Goal: Check status: Check status

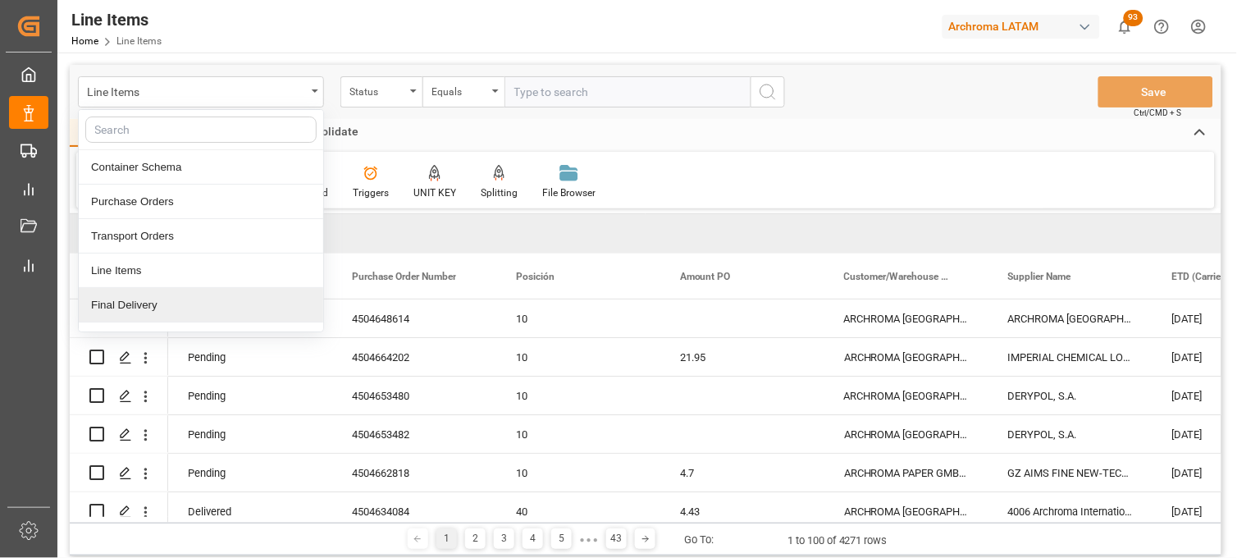
click at [189, 308] on div "Final Delivery" at bounding box center [201, 305] width 244 height 34
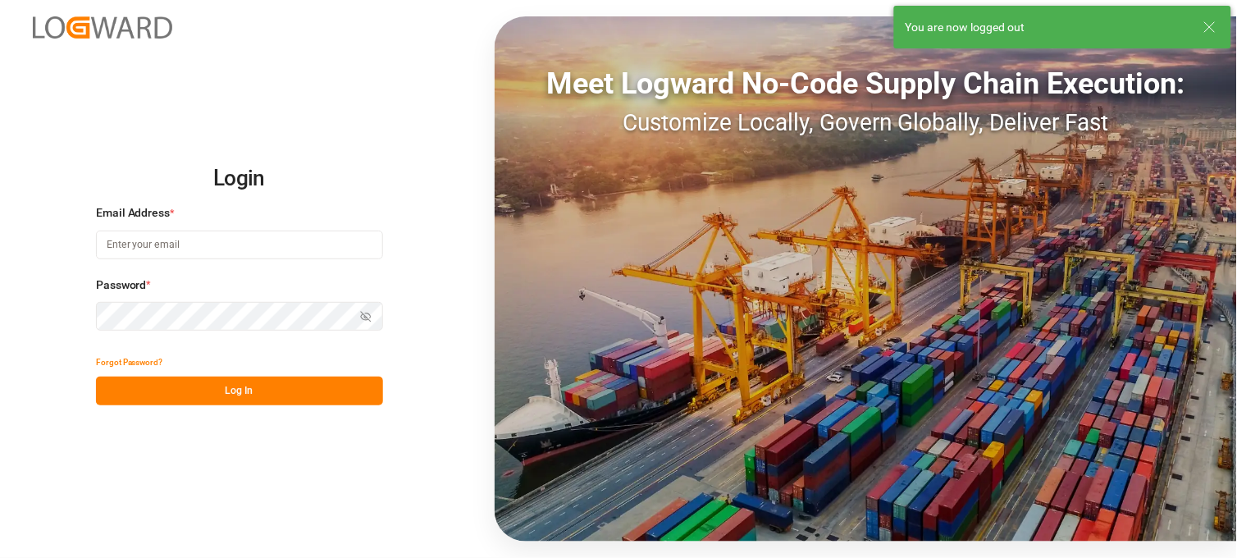
type input "[PERSON_NAME][EMAIL_ADDRESS][PERSON_NAME][DOMAIN_NAME]"
click at [244, 381] on button "Log In" at bounding box center [239, 391] width 287 height 29
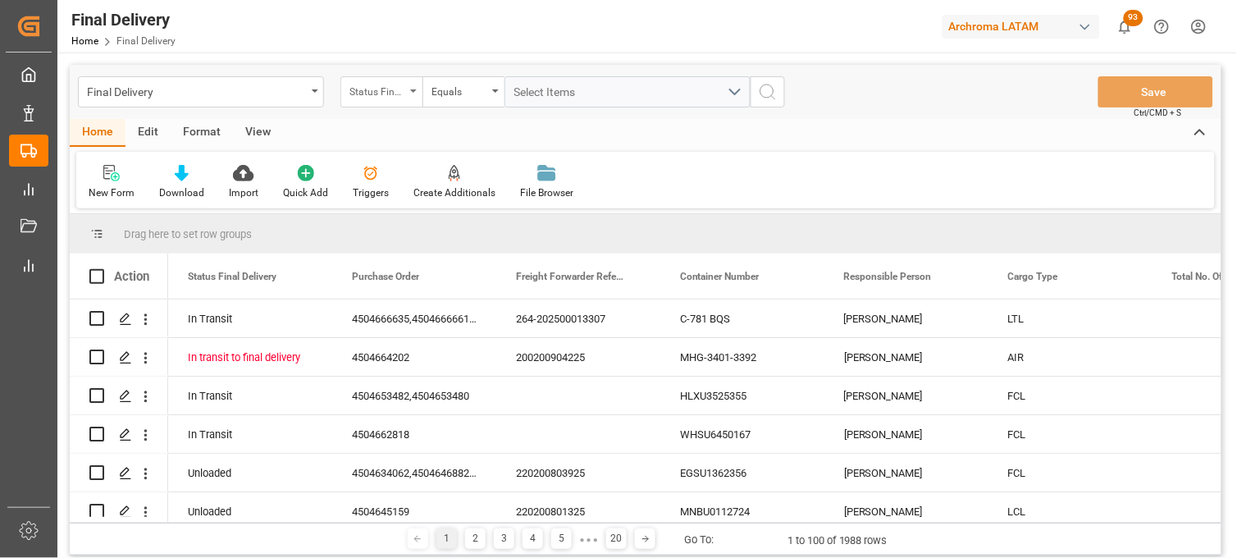
click at [408, 91] on div "Status Final Delivery" at bounding box center [381, 91] width 82 height 31
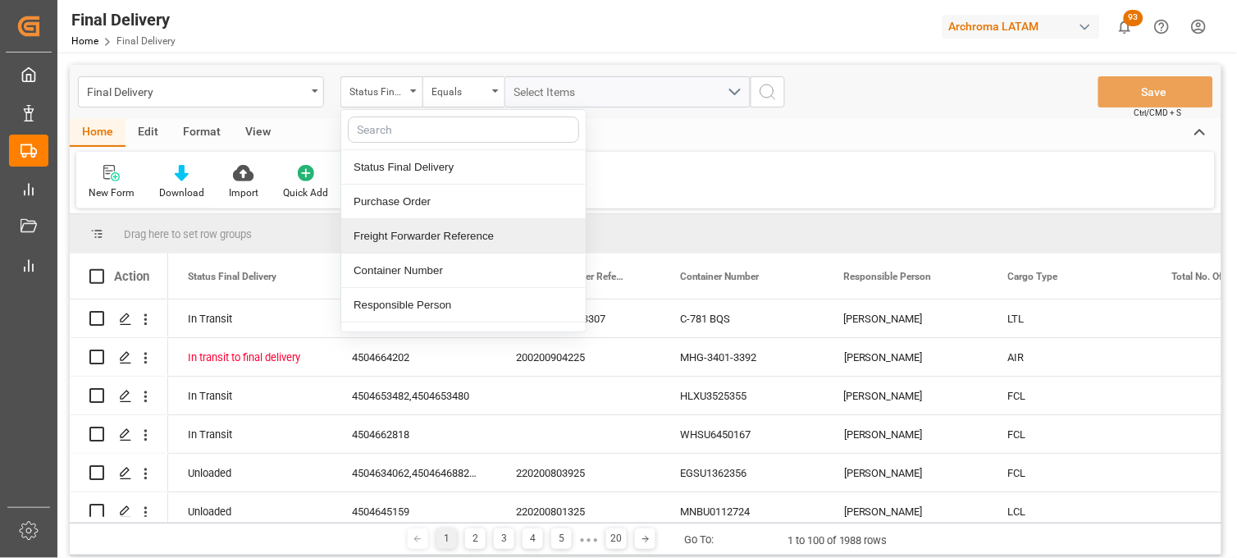
click at [419, 238] on div "Freight Forwarder Reference" at bounding box center [463, 236] width 244 height 34
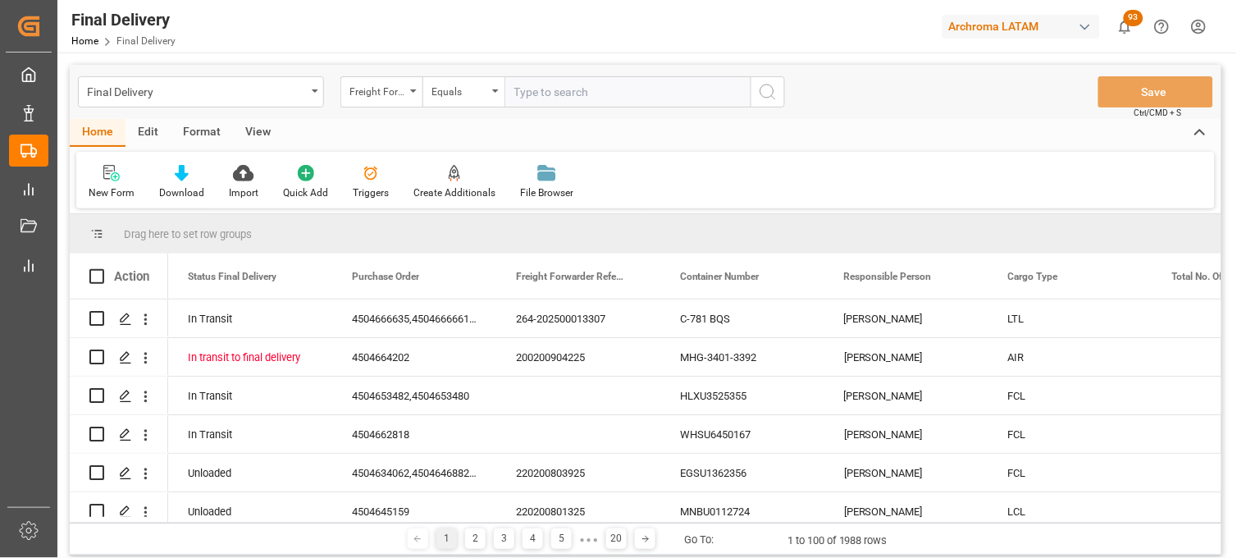
click at [542, 89] on input "text" at bounding box center [628, 91] width 246 height 31
type input "251006900058"
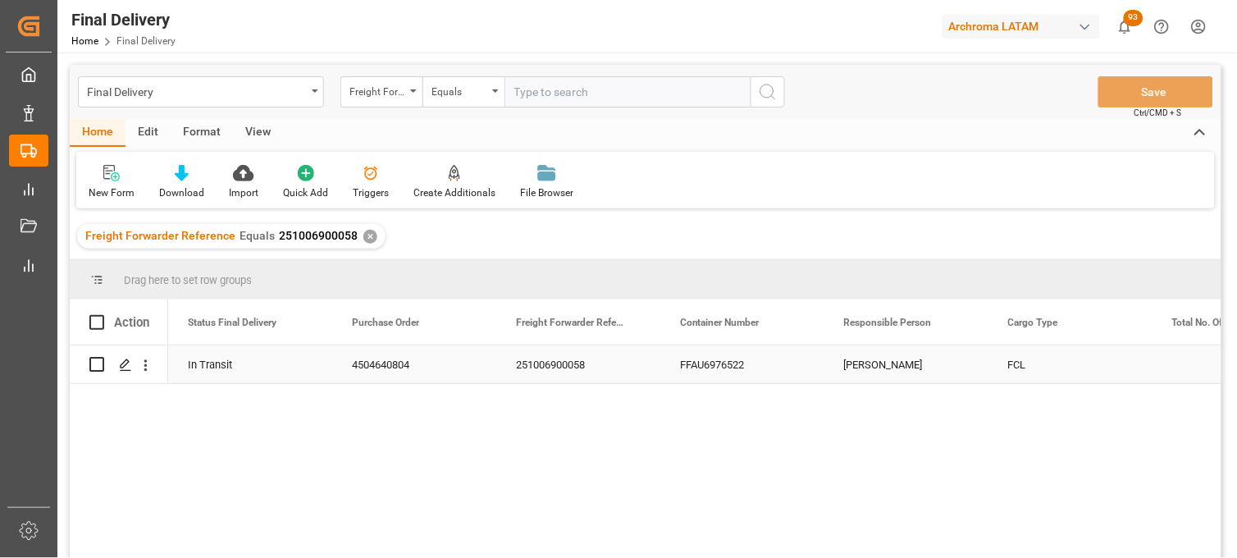
click at [888, 356] on div "[PERSON_NAME]" at bounding box center [907, 364] width 164 height 38
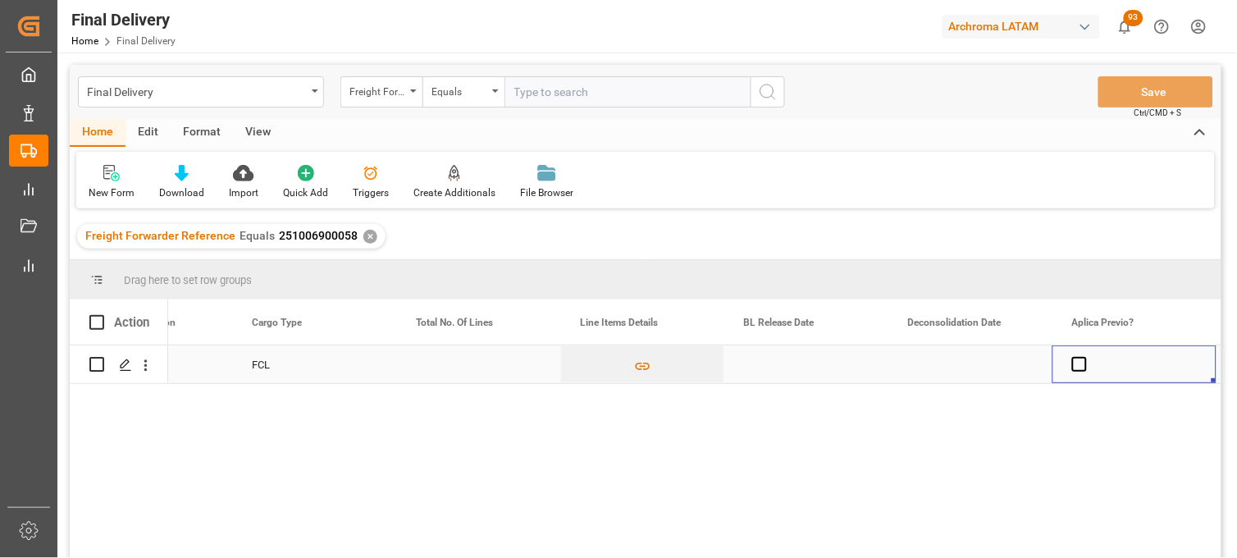
scroll to position [0, 921]
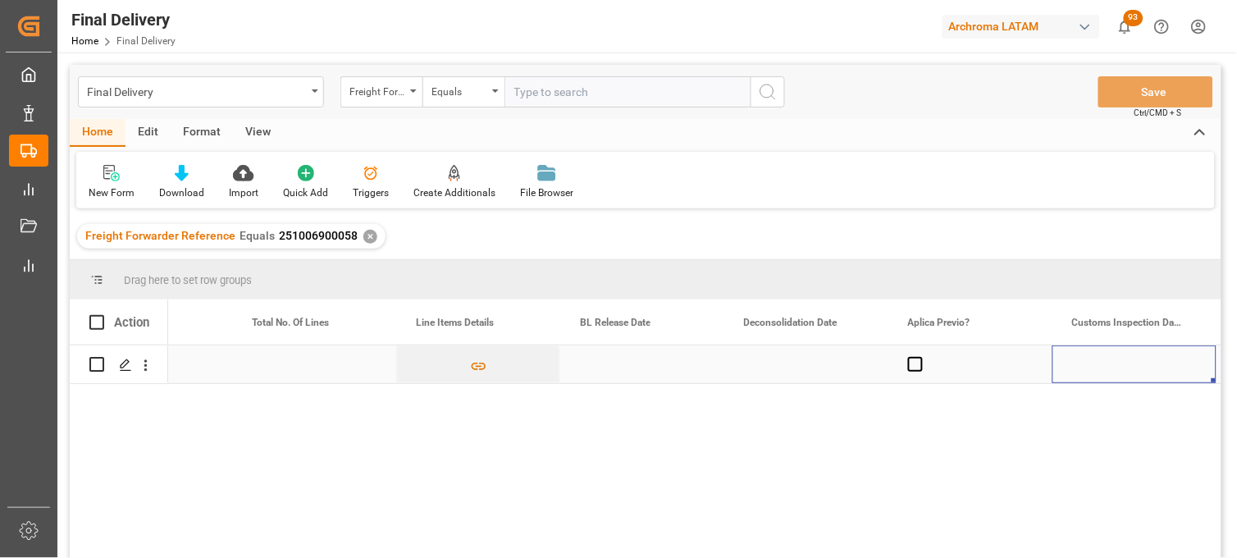
click at [624, 358] on div "Press SPACE to select this row." at bounding box center [642, 364] width 164 height 38
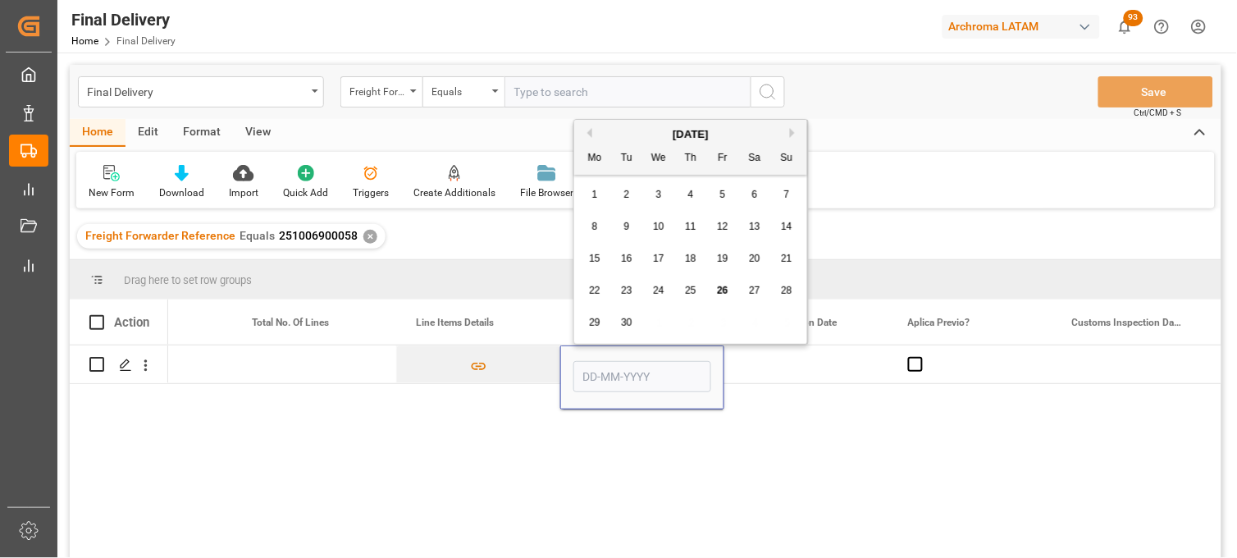
click at [723, 287] on span "26" at bounding box center [722, 290] width 11 height 11
type input "[DATE]"
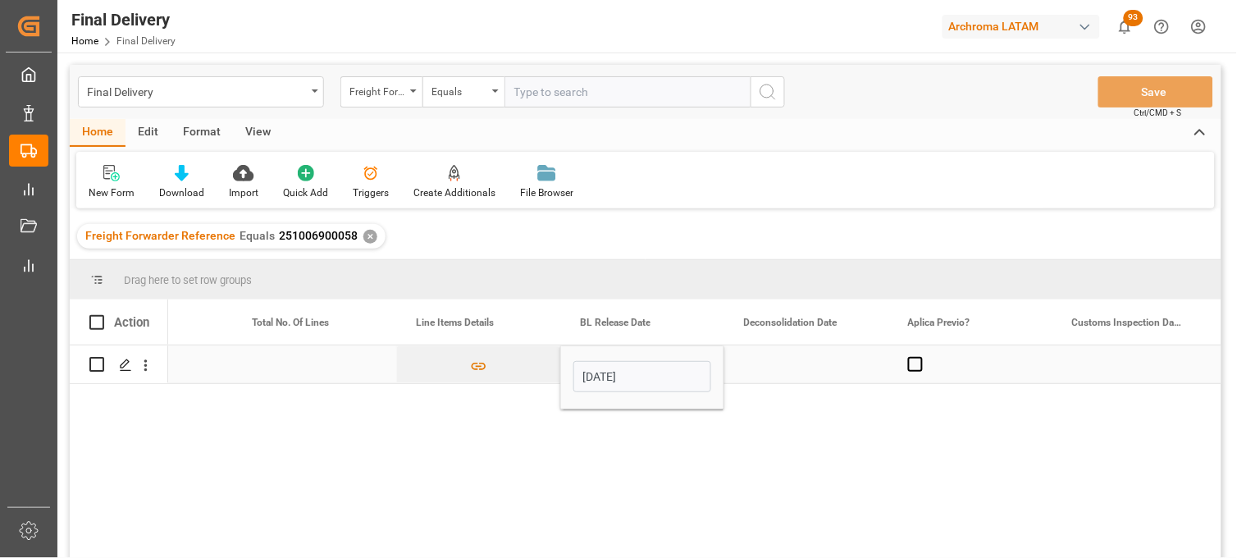
click at [776, 370] on div "Press SPACE to select this row." at bounding box center [806, 364] width 164 height 38
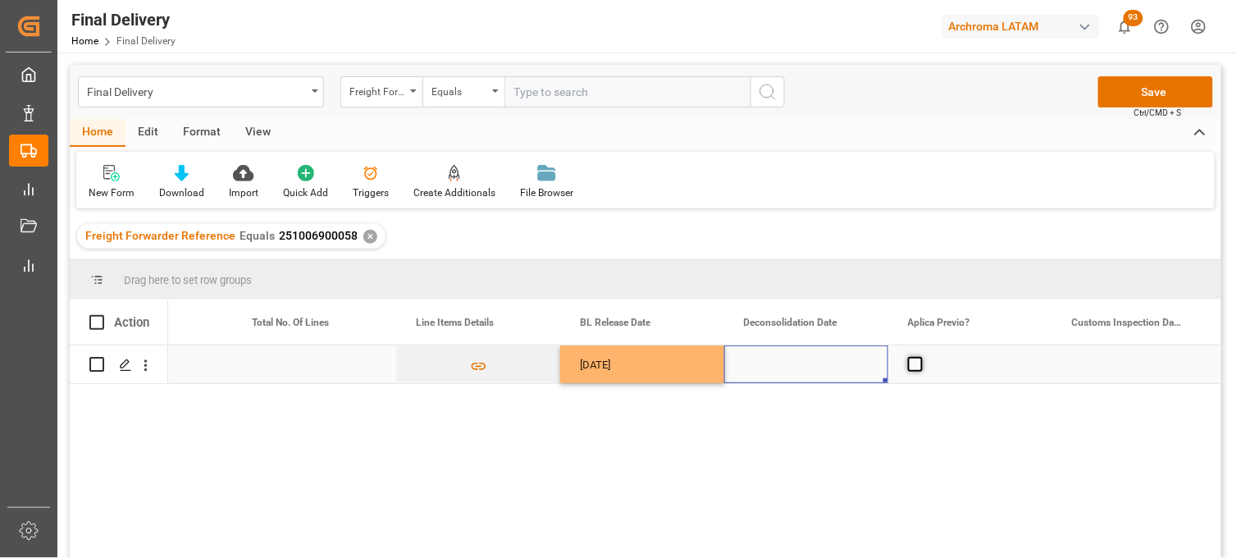
click at [913, 369] on span "Press SPACE to select this row." at bounding box center [915, 364] width 15 height 15
click at [921, 357] on input "Press SPACE to select this row." at bounding box center [921, 357] width 0 height 0
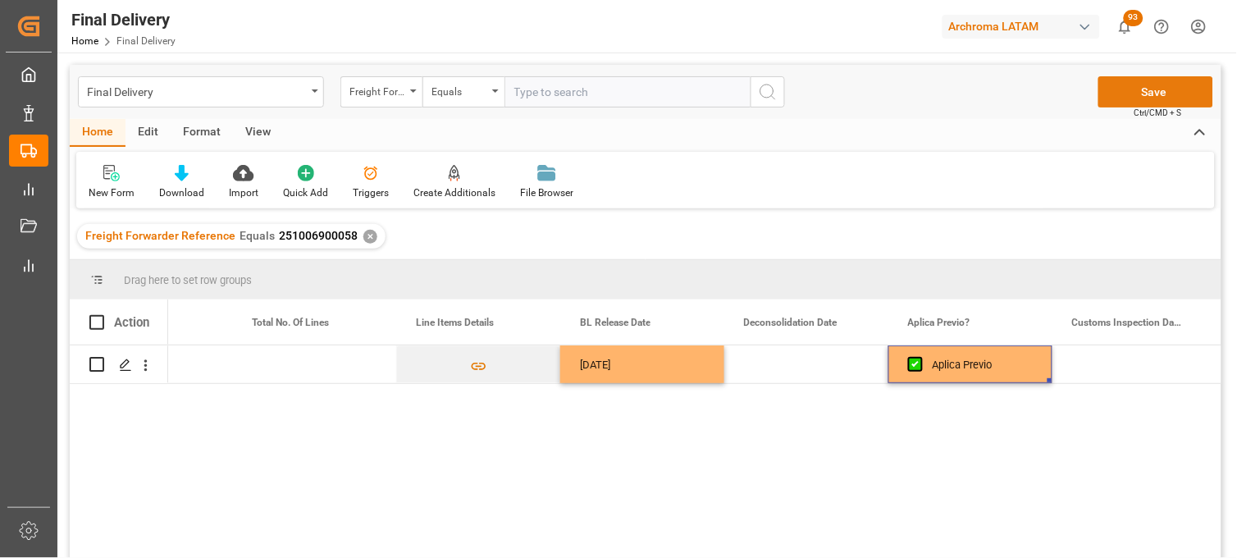
click at [1126, 102] on button "Save" at bounding box center [1156, 91] width 115 height 31
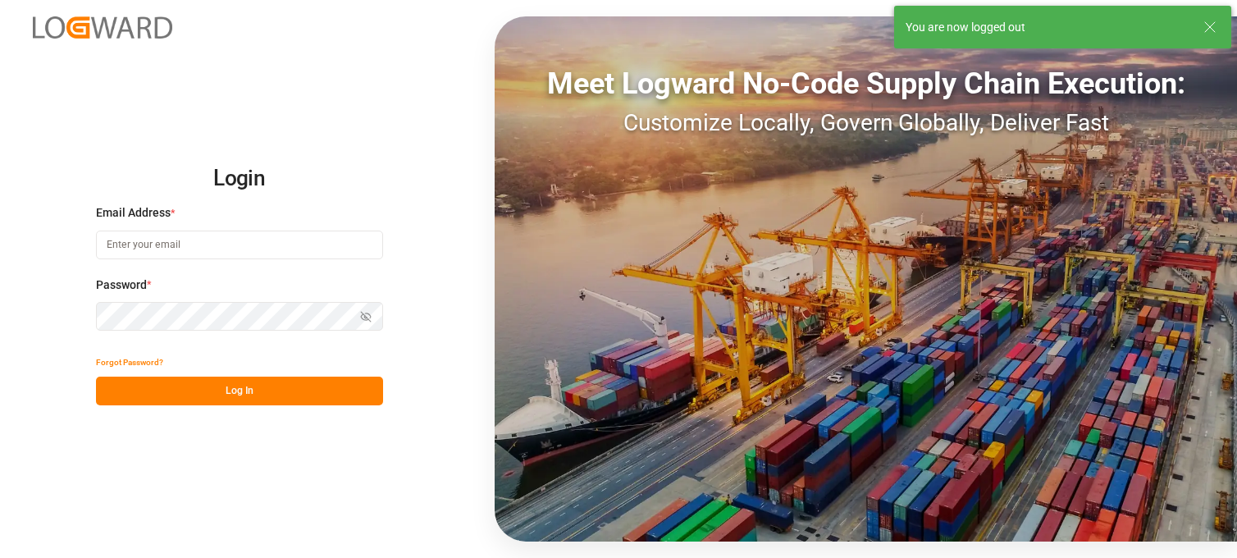
type input "[PERSON_NAME][EMAIL_ADDRESS][PERSON_NAME][DOMAIN_NAME]"
